Goal: Find specific page/section: Find specific page/section

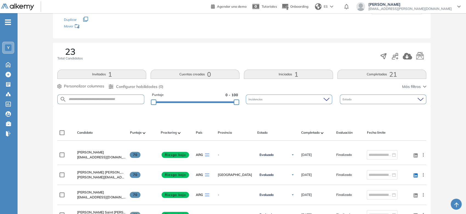
scroll to position [91, 0]
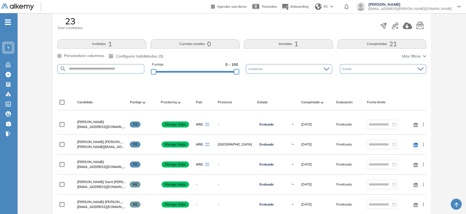
click at [285, 45] on button "Iniciadas 1" at bounding box center [288, 43] width 89 height 9
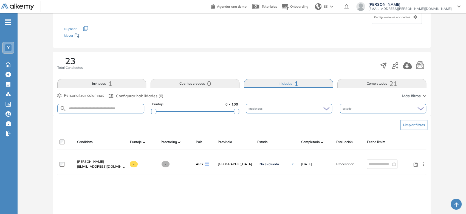
scroll to position [61, 0]
